Goal: Information Seeking & Learning: Learn about a topic

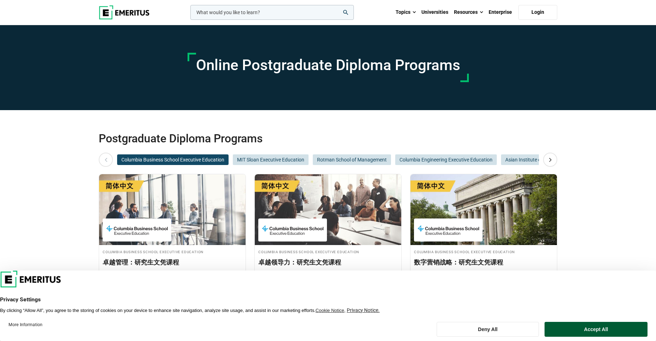
click at [597, 328] on button "Accept All" at bounding box center [596, 329] width 103 height 15
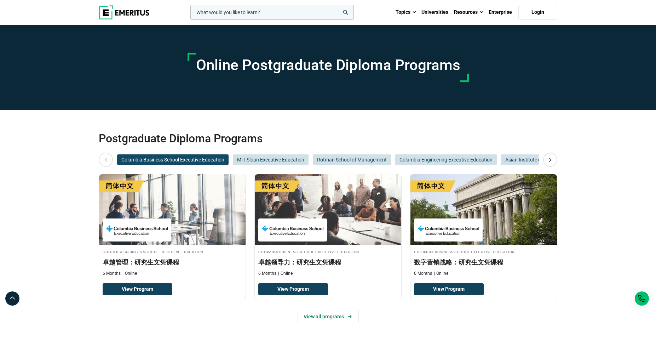
click at [595, 322] on div "Postgraduate Diploma Programs Columbia Business School Executive Education MIT …" at bounding box center [328, 227] width 656 height 235
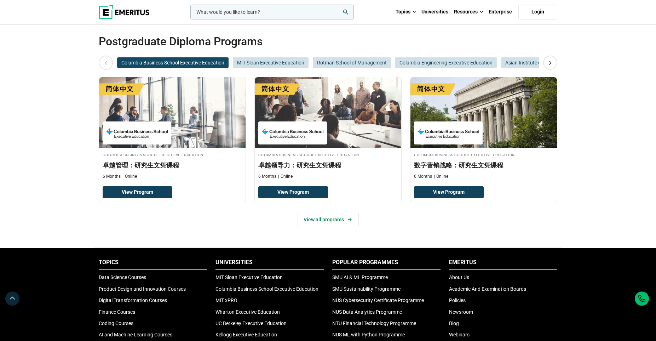
scroll to position [98, 0]
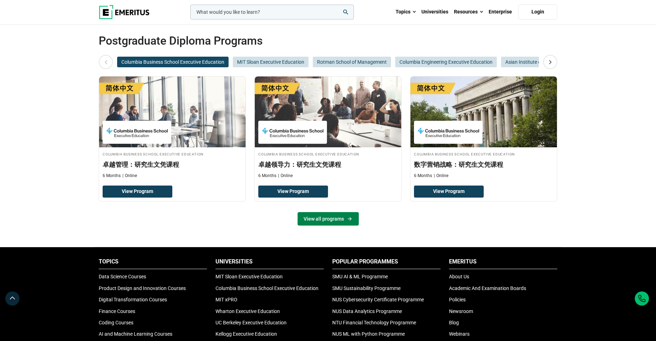
click at [343, 220] on link "View all programs" at bounding box center [328, 218] width 61 height 13
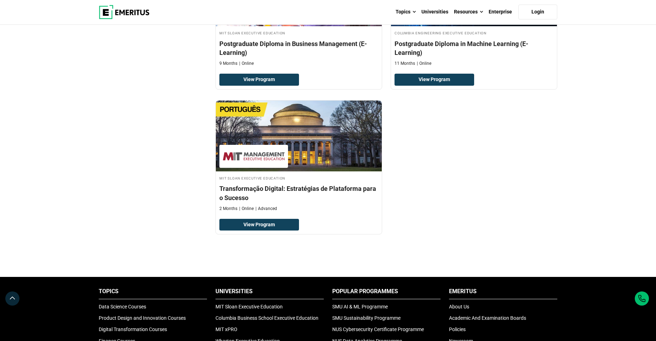
scroll to position [1123, 0]
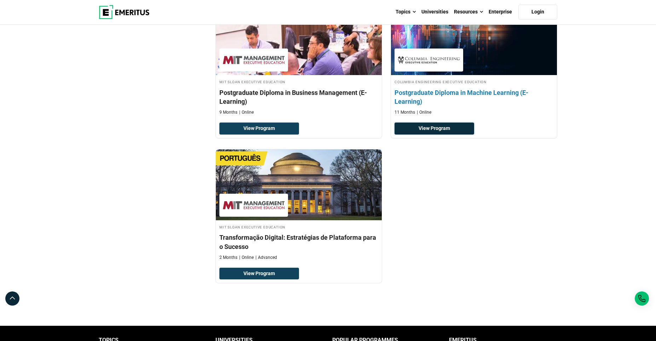
click at [448, 130] on link "View Program" at bounding box center [435, 128] width 80 height 12
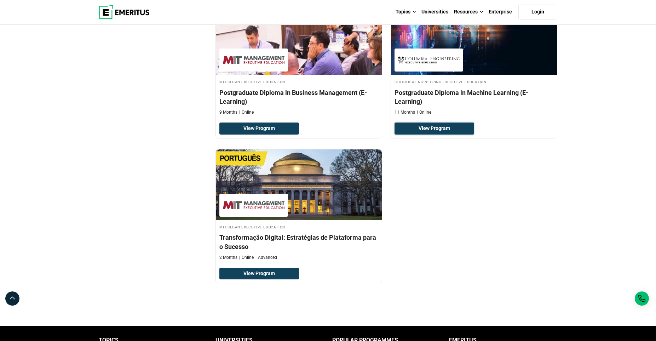
scroll to position [1026, 0]
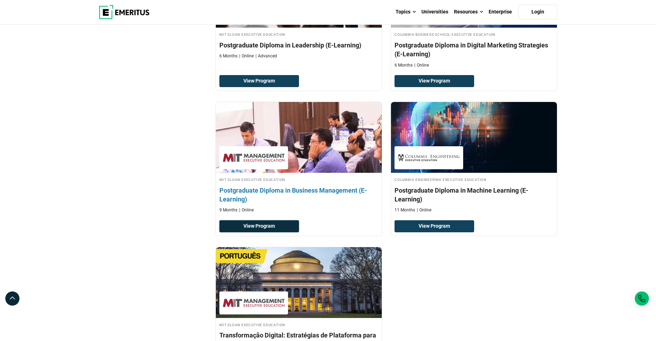
click at [276, 222] on link "View Program" at bounding box center [259, 226] width 80 height 12
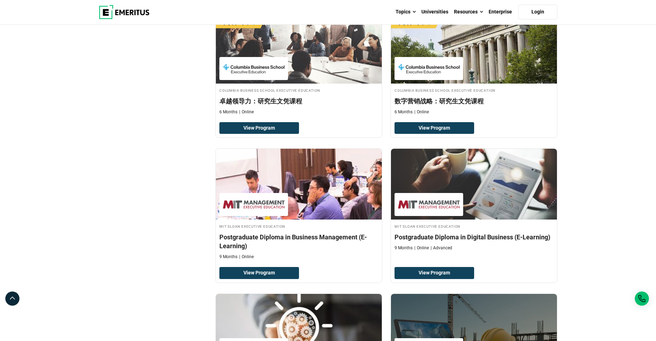
scroll to position [537, 0]
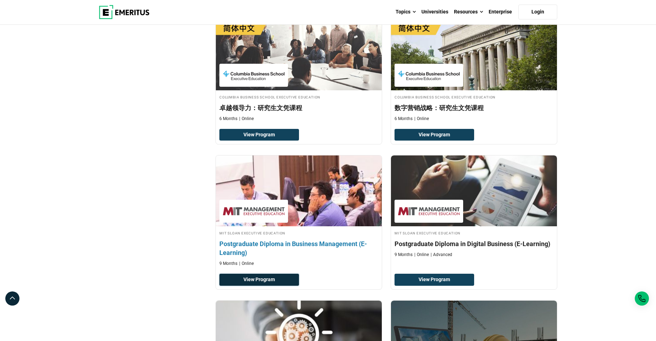
click at [247, 276] on link "View Program" at bounding box center [259, 280] width 80 height 12
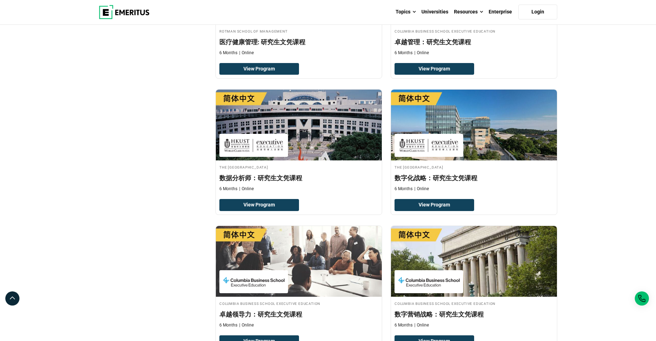
scroll to position [244, 0]
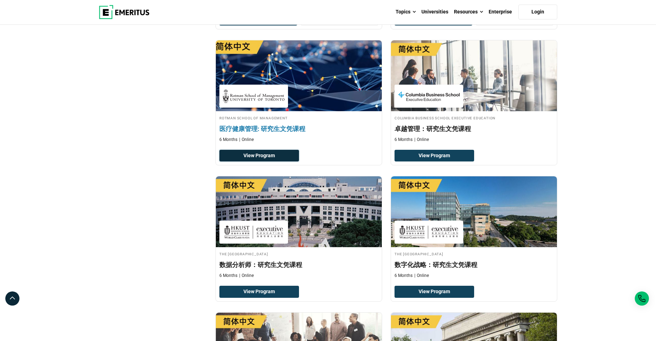
click at [264, 157] on link "View Program" at bounding box center [259, 156] width 80 height 12
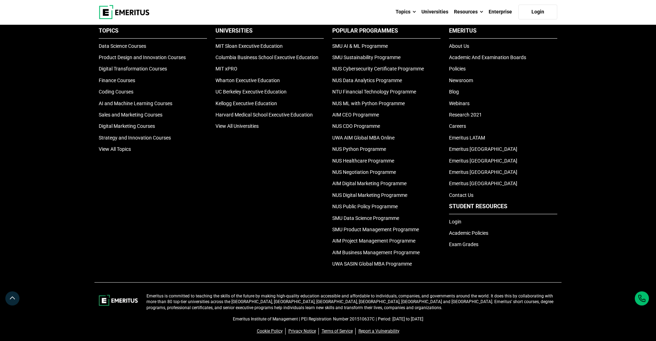
scroll to position [1483, 0]
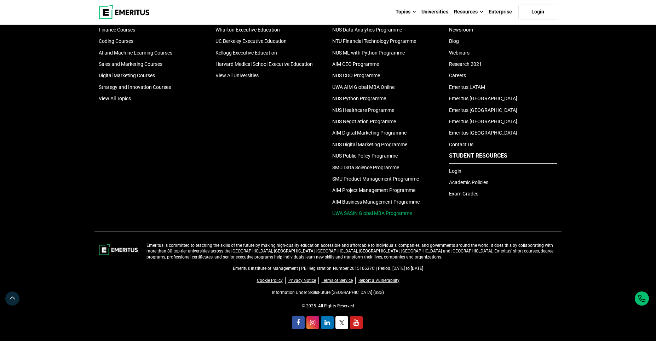
click at [342, 214] on link "UWA SASIN Global MBA Programme" at bounding box center [372, 213] width 80 height 6
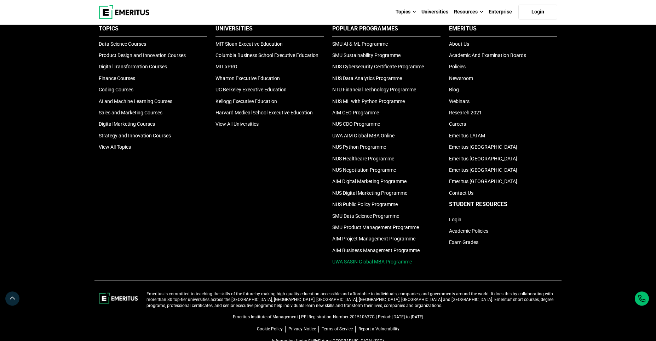
scroll to position [1435, 0]
click at [364, 217] on link "SMU Data Science Programme" at bounding box center [365, 216] width 67 height 6
click at [349, 80] on link "NUS Data Analytics Programme" at bounding box center [367, 79] width 70 height 6
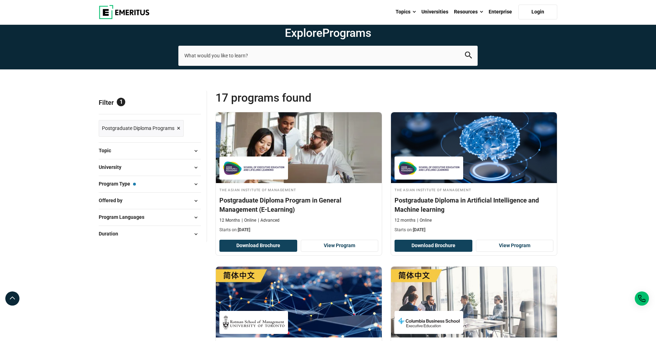
scroll to position [0, 0]
